Goal: Task Accomplishment & Management: Manage account settings

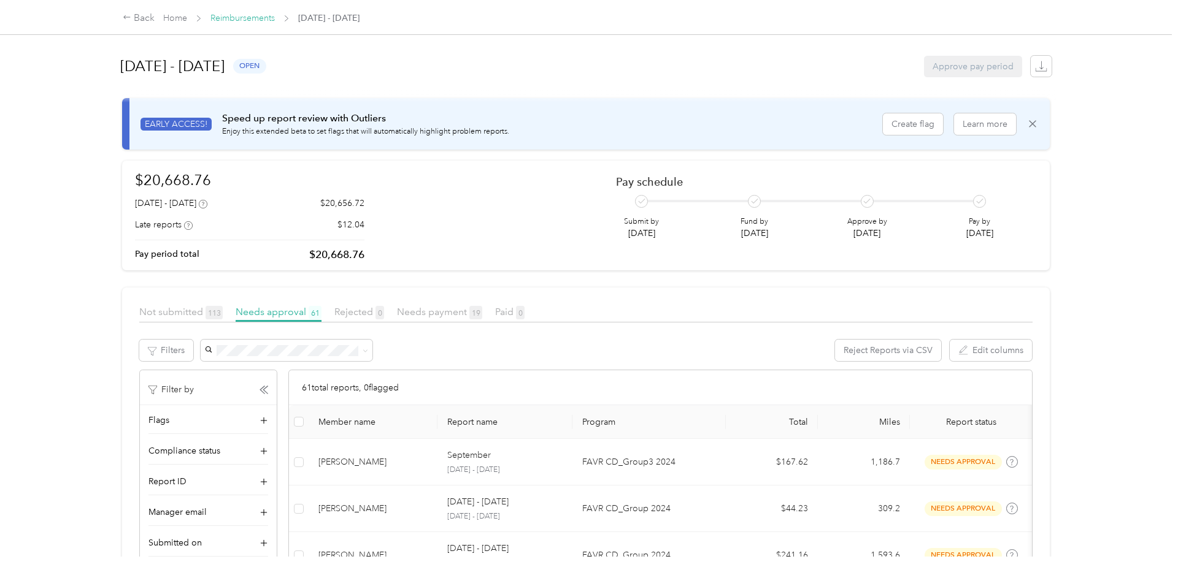
click at [253, 13] on link "Reimbursements" at bounding box center [242, 18] width 64 height 10
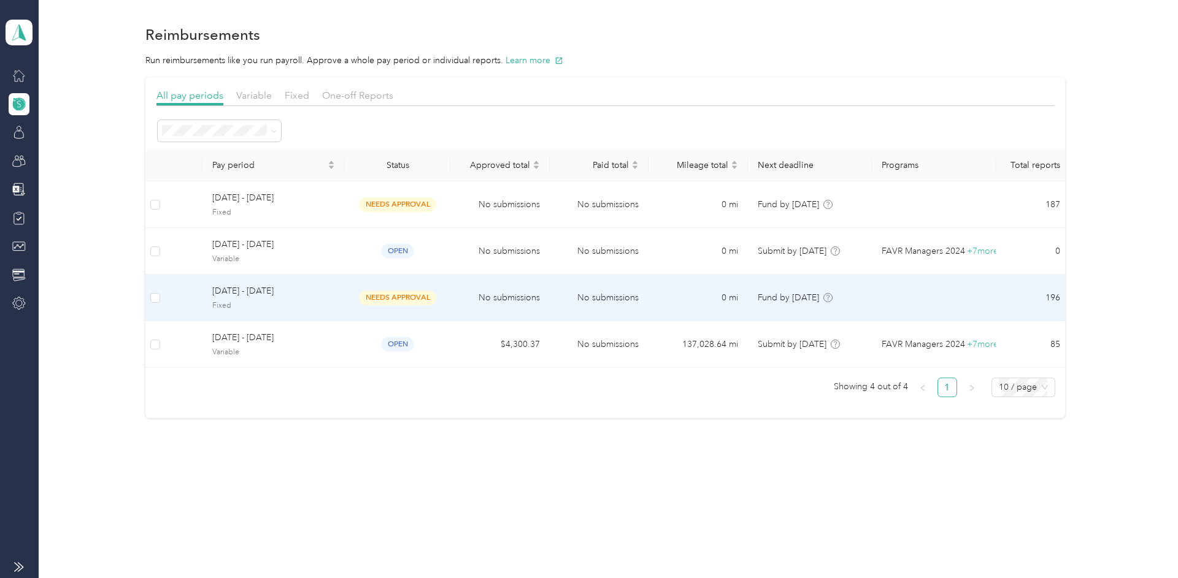
click at [245, 291] on span "[DATE] - [DATE]" at bounding box center [273, 291] width 123 height 13
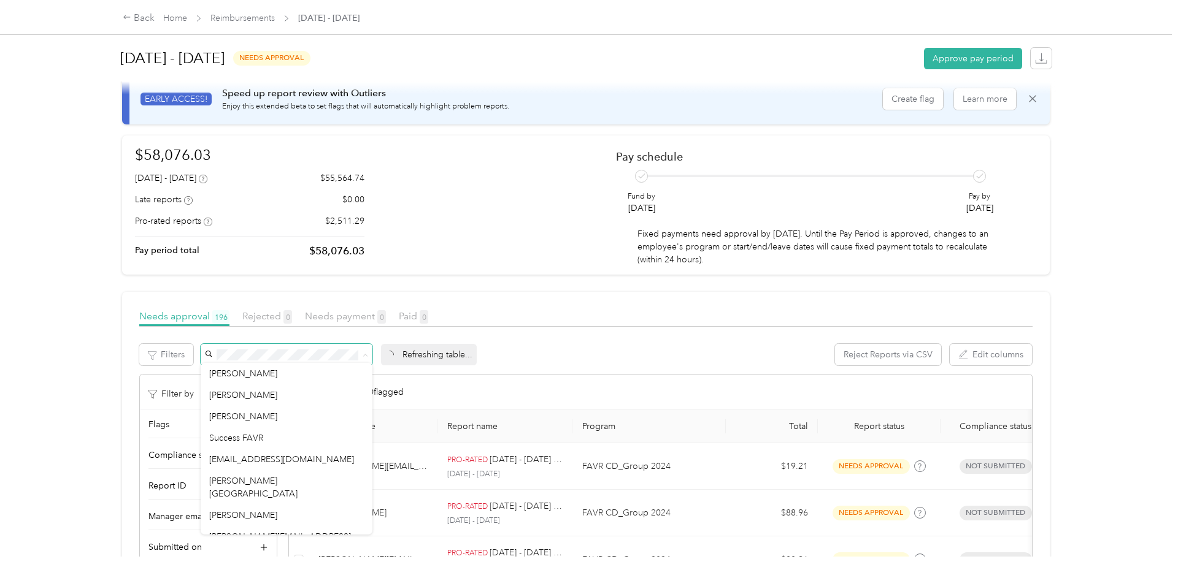
scroll to position [29, 0]
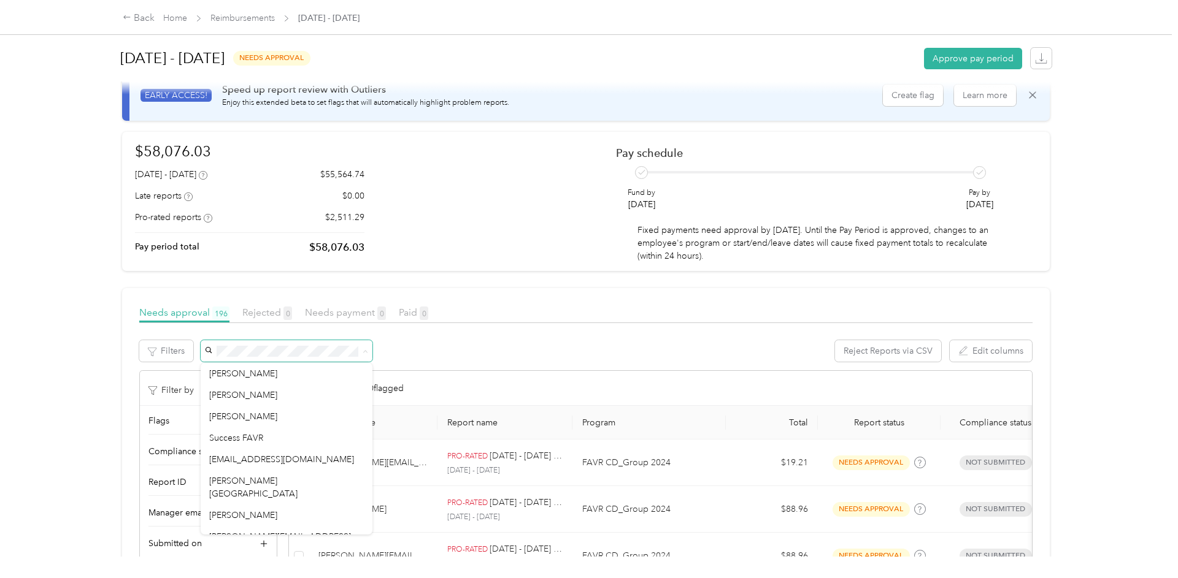
click at [60, 248] on div "Back Home Reimbursements [DATE] - [DATE] [DATE] - [DATE] needs approval Approve…" at bounding box center [585, 289] width 1171 height 578
